Goal: Complete application form

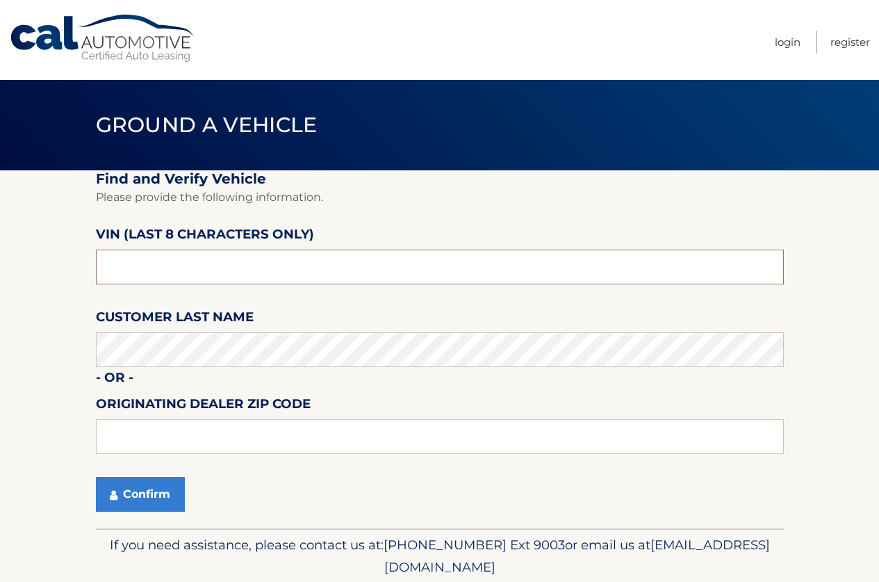
click at [312, 272] on input "text" at bounding box center [440, 267] width 688 height 35
type input "NT200891"
click at [366, 391] on fieldset "Find and Verify Vehicle Please provide the following information. VIN (last 8 c…" at bounding box center [440, 349] width 688 height 358
click at [151, 489] on button "Confirm" at bounding box center [140, 494] width 89 height 35
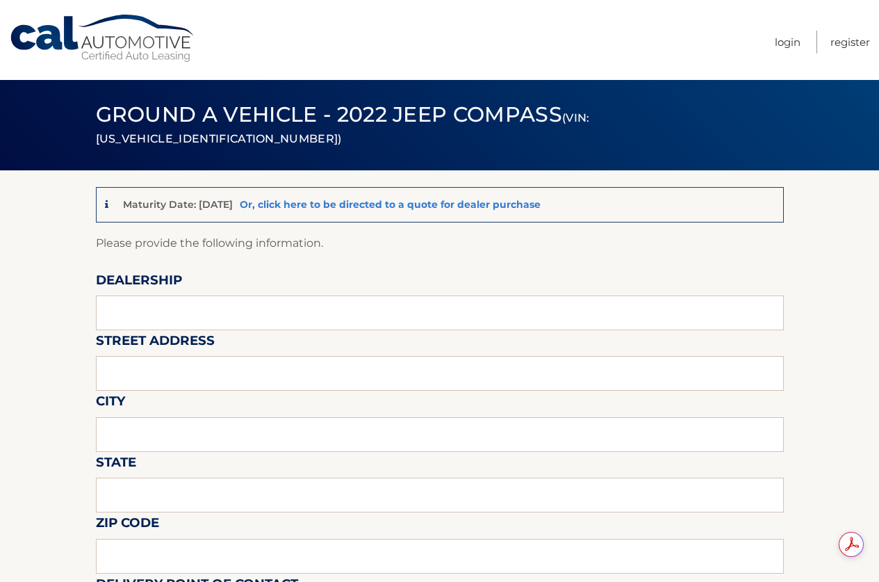
click at [358, 206] on link "Or, click here to be directed to a quote for dealer purchase" at bounding box center [390, 204] width 301 height 13
click at [161, 325] on input "text" at bounding box center [440, 312] width 688 height 35
type input "Reedman Toll"
type input "1700 E LINCOLN HWY"
type input "LANGHORNE"
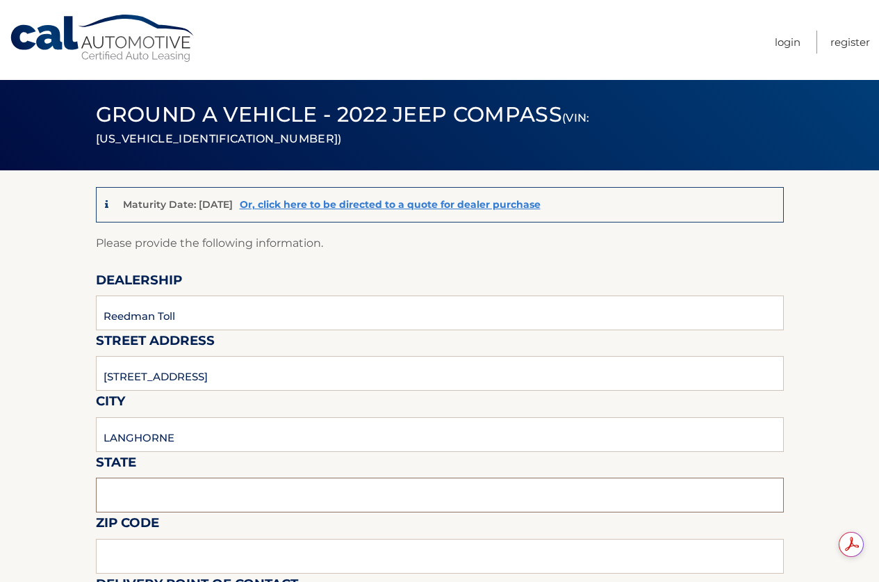
type input "PA"
type input "19047"
type input "JOSEPH BULGER"
type input "2157574961"
type input "JBULGER@REEDMANTOLL.COM"
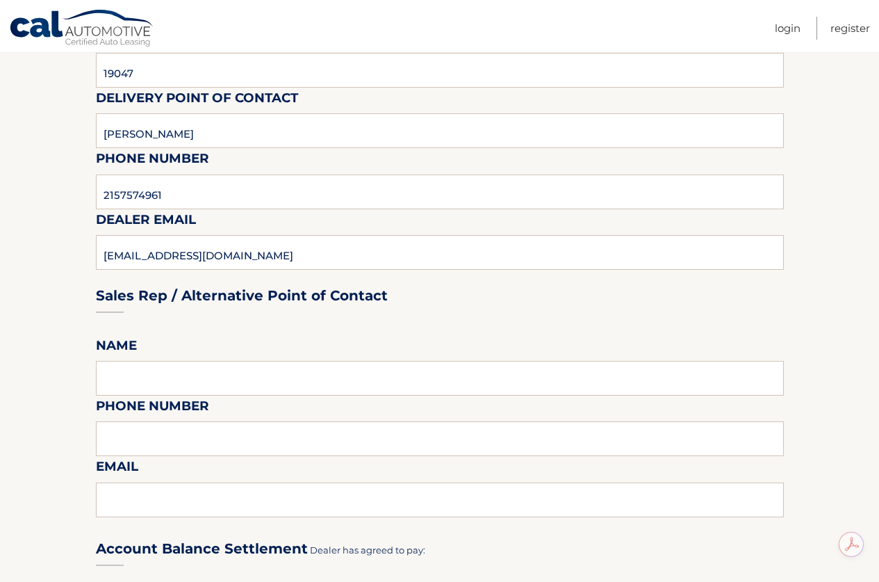
scroll to position [487, 0]
click at [207, 375] on input "text" at bounding box center [440, 377] width 688 height 35
type input "JOSEPH BULGER"
type input "2157574961"
type input "JBULGER@REEDMANTOLL.COM"
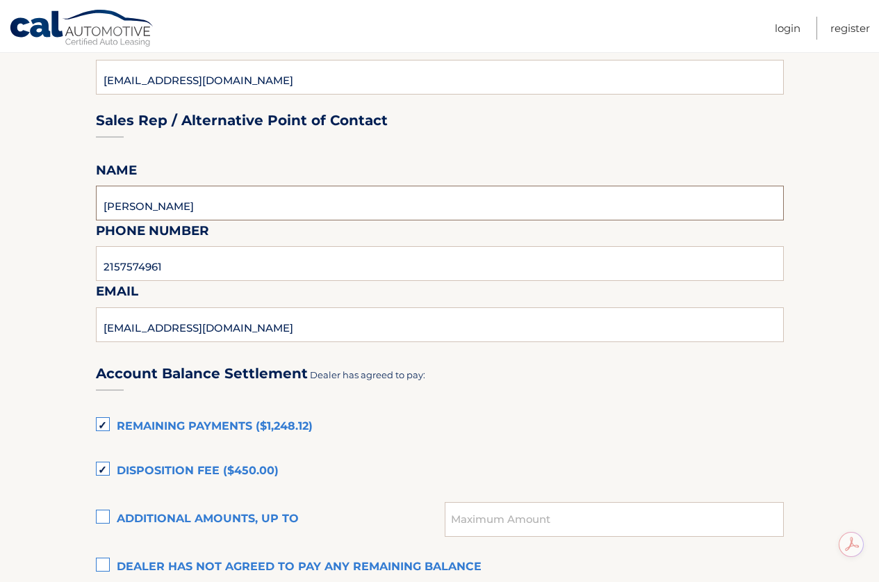
scroll to position [695, 0]
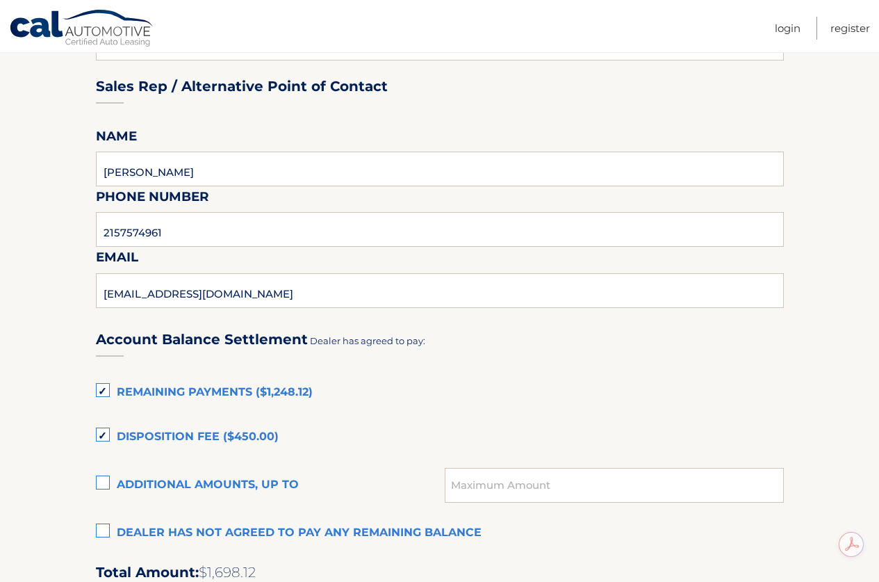
click at [96, 531] on label "Dealer has not agreed to pay any remaining balance" at bounding box center [440, 533] width 688 height 28
click at [0, 0] on input "Dealer has not agreed to pay any remaining balance" at bounding box center [0, 0] width 0 height 0
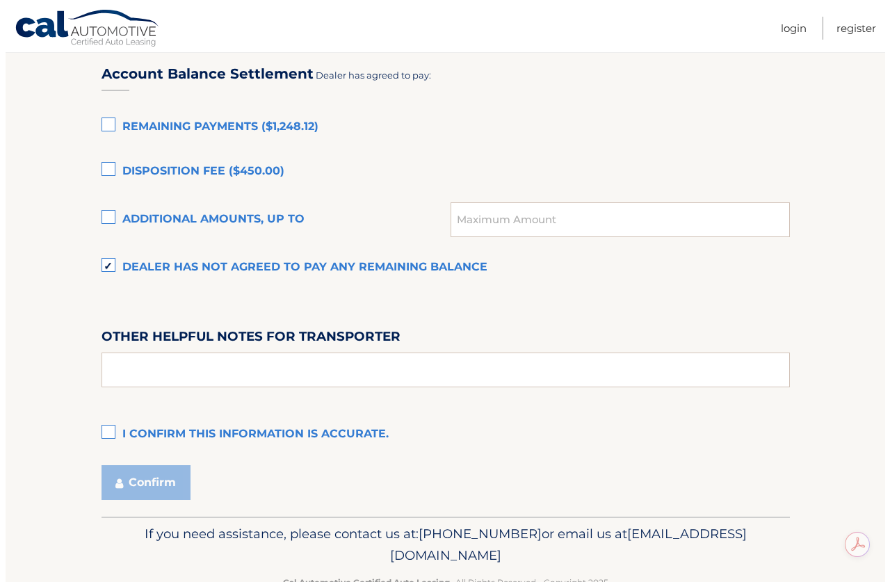
scroll to position [973, 0]
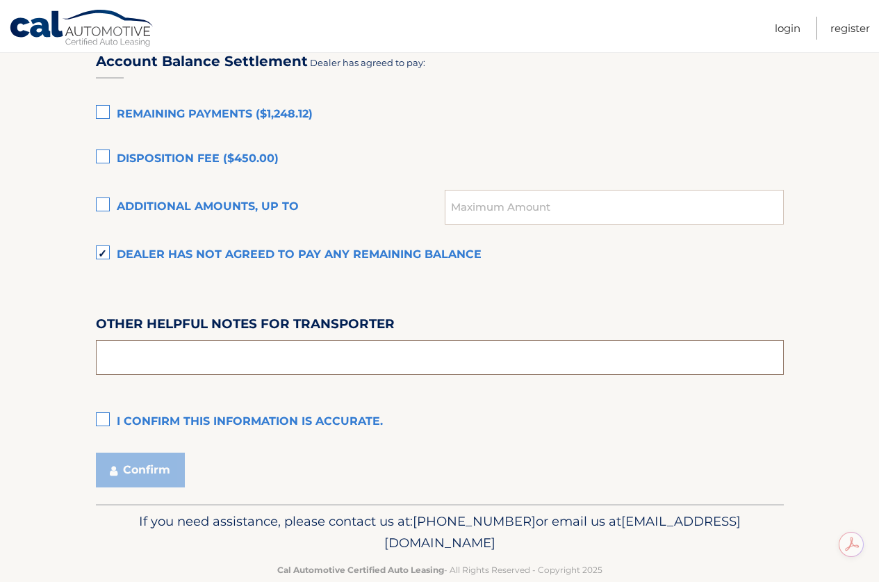
click at [281, 357] on input "text" at bounding box center [440, 357] width 688 height 35
type input "PICK UP FROM 9-4 M-F SAT 9-2, COME TO THE LEASE RETURN/APPRAISAL BUILDING BEHIN…"
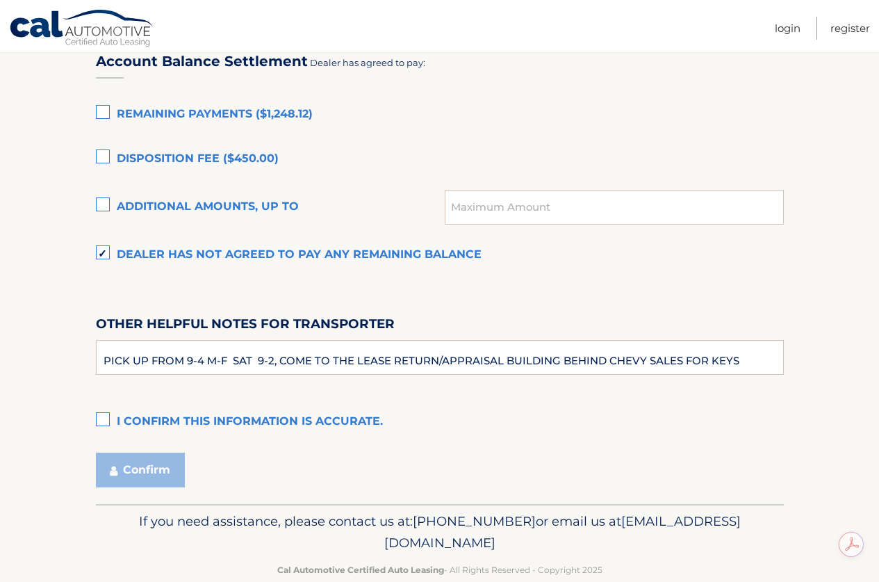
click at [97, 419] on label "I confirm this information is accurate." at bounding box center [440, 422] width 688 height 28
click at [0, 0] on input "I confirm this information is accurate." at bounding box center [0, 0] width 0 height 0
click at [178, 462] on button "Confirm" at bounding box center [140, 469] width 89 height 35
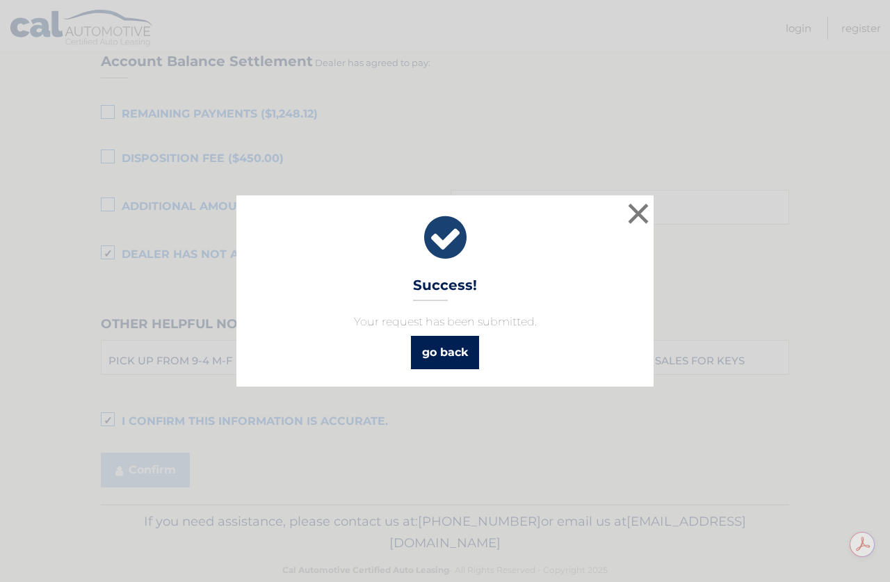
click at [446, 359] on link "go back" at bounding box center [445, 352] width 68 height 33
